Goal: Information Seeking & Learning: Check status

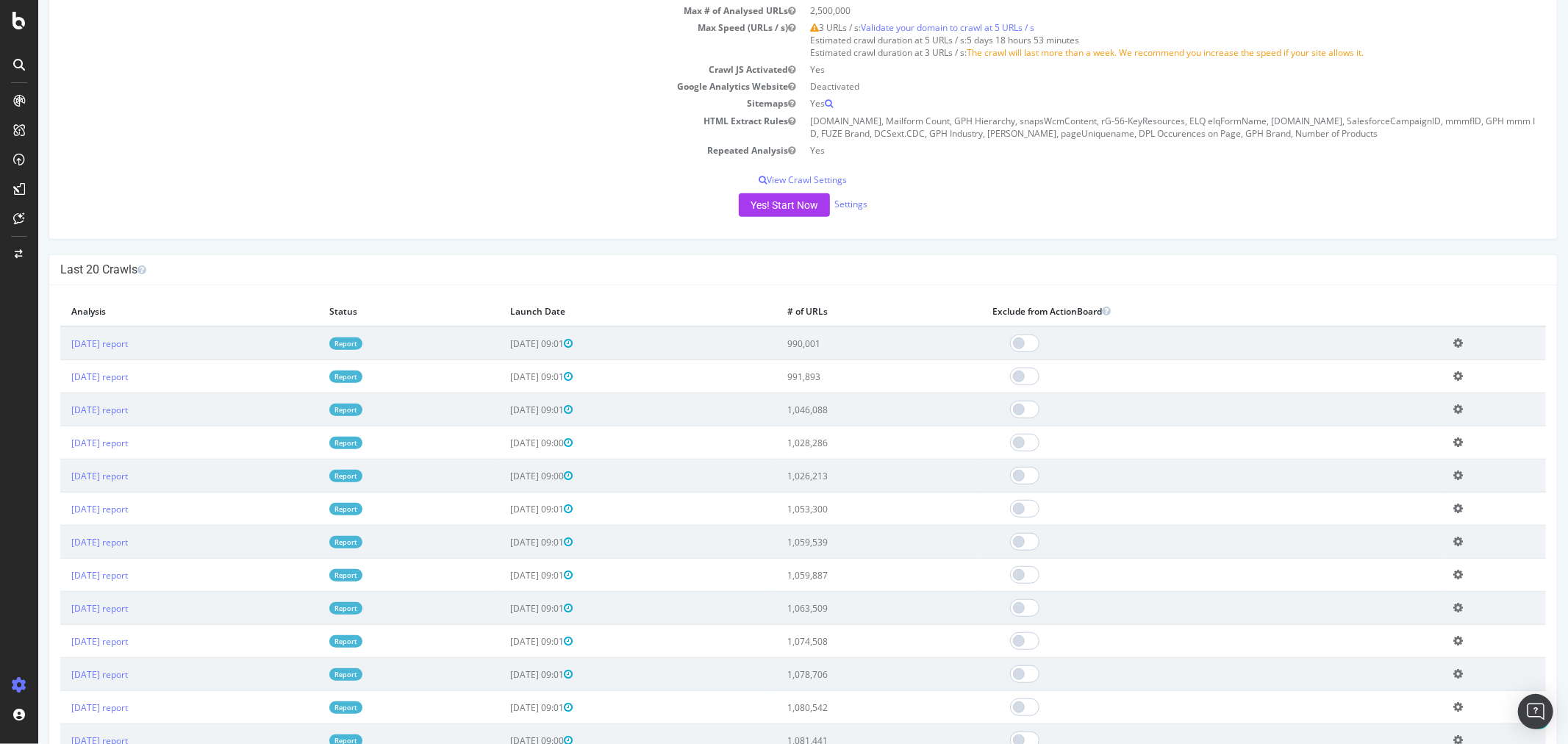
scroll to position [736, 0]
click at [127, 339] on link "[DATE] report" at bounding box center [98, 342] width 57 height 13
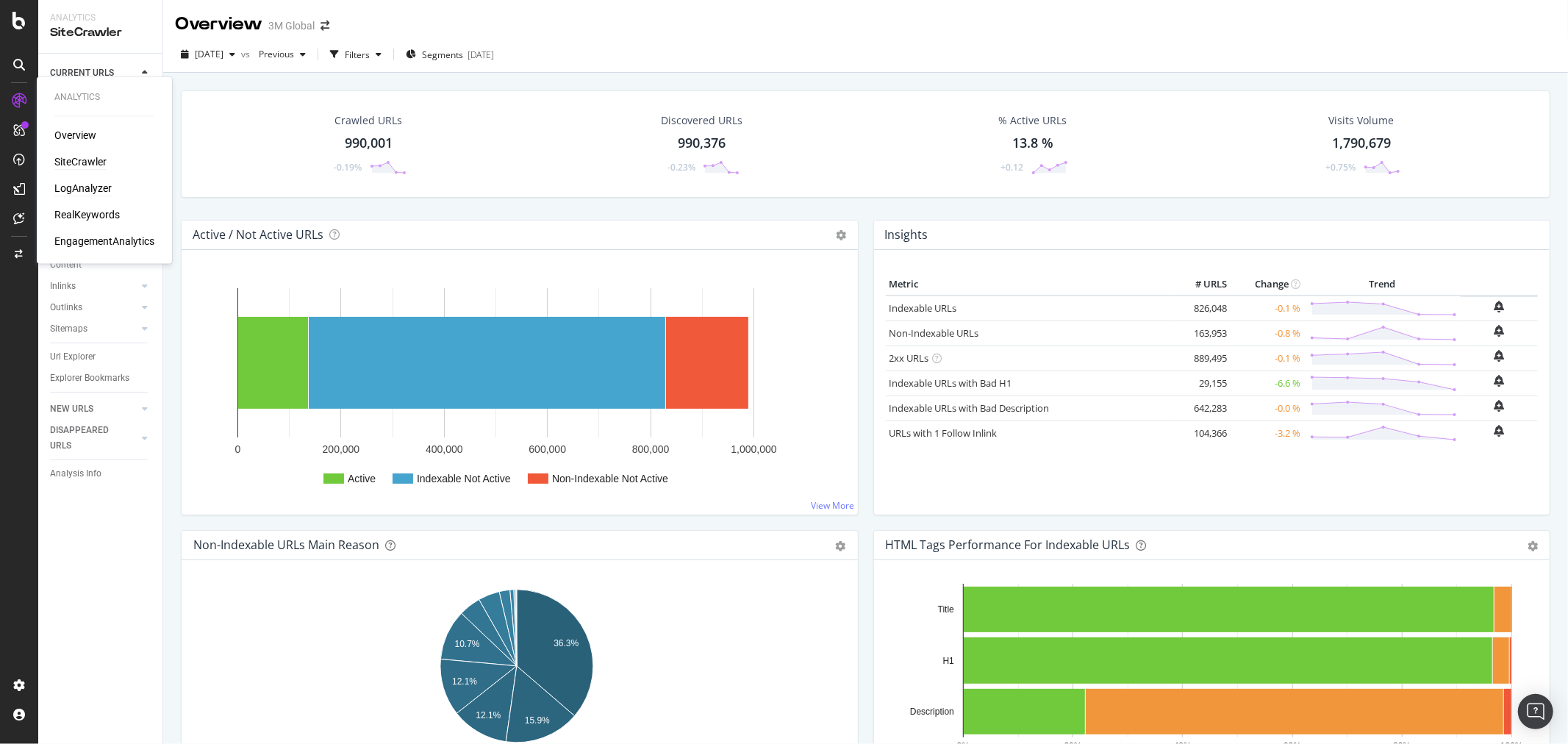
click at [77, 185] on div "LogAnalyzer" at bounding box center [83, 189] width 58 height 14
